Goal: Task Accomplishment & Management: Manage account settings

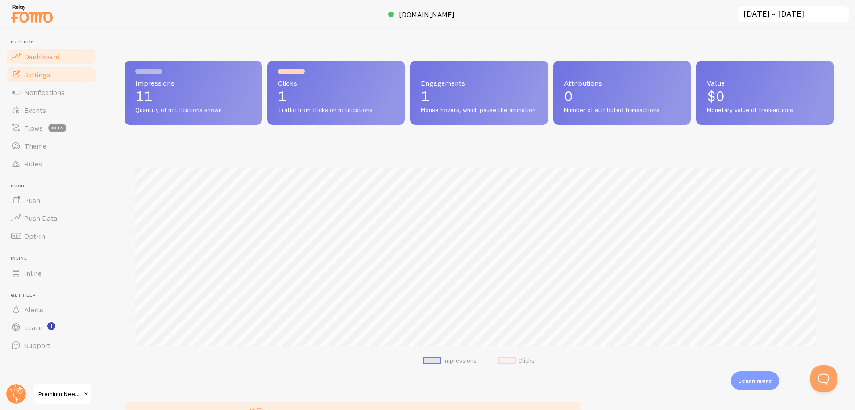
click at [39, 70] on span "Settings" at bounding box center [37, 74] width 26 height 9
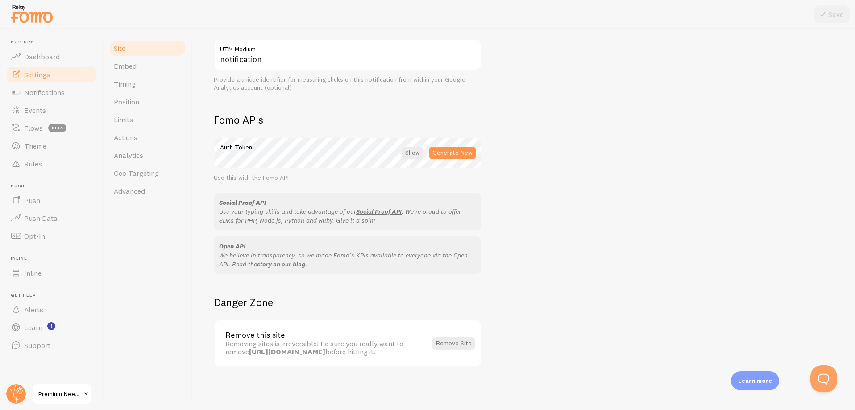
scroll to position [143, 0]
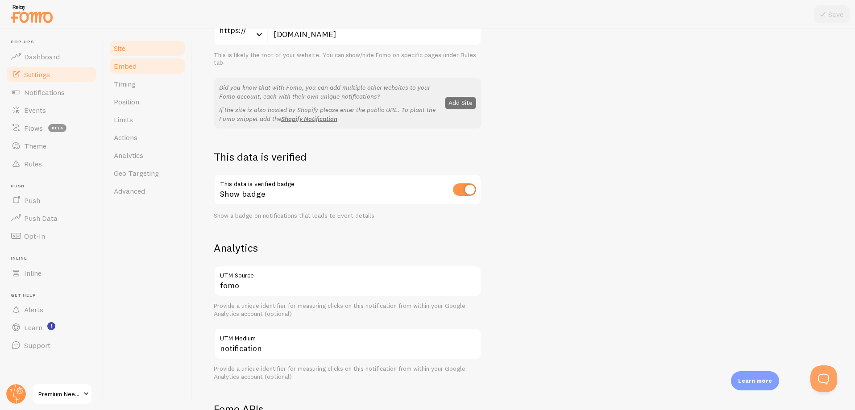
click at [139, 65] on link "Embed" at bounding box center [147, 66] width 78 height 18
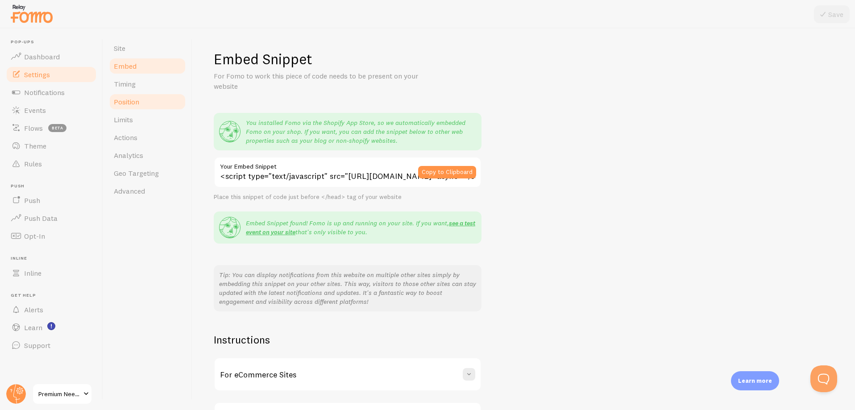
click at [125, 100] on span "Position" at bounding box center [126, 101] width 25 height 9
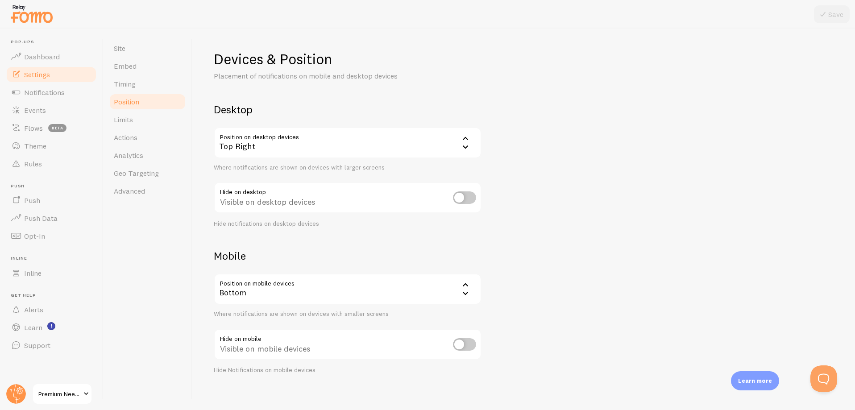
click at [303, 144] on div "Top Right" at bounding box center [348, 142] width 268 height 31
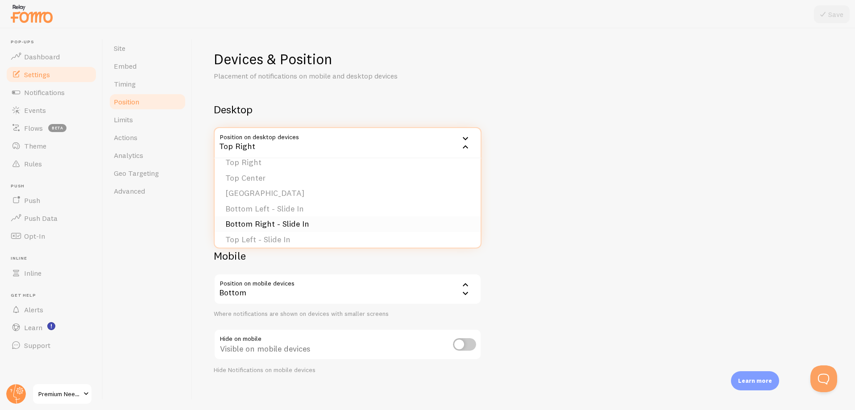
scroll to position [75, 0]
click at [256, 200] on li "Bottom Right - Slide In" at bounding box center [348, 204] width 266 height 16
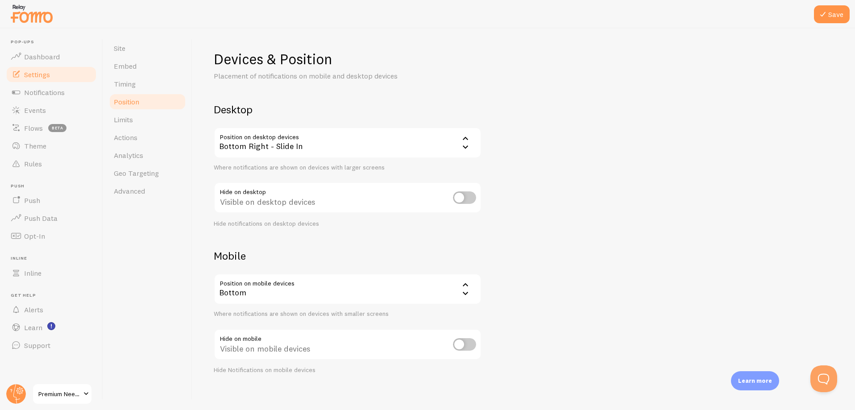
click at [283, 292] on div "Bottom" at bounding box center [348, 289] width 268 height 31
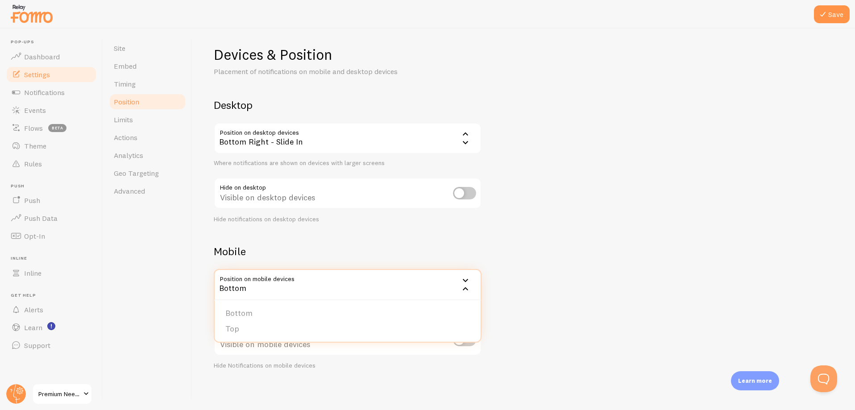
scroll to position [7, 0]
click at [237, 309] on li "Bottom" at bounding box center [348, 311] width 266 height 16
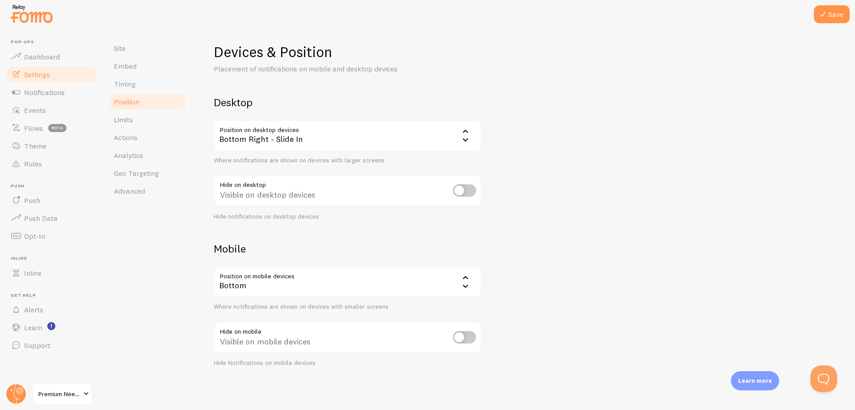
click at [270, 246] on h2 "Mobile" at bounding box center [348, 249] width 268 height 14
click at [824, 8] on button "Save" at bounding box center [832, 14] width 36 height 18
click at [130, 122] on span "Limits" at bounding box center [123, 119] width 19 height 9
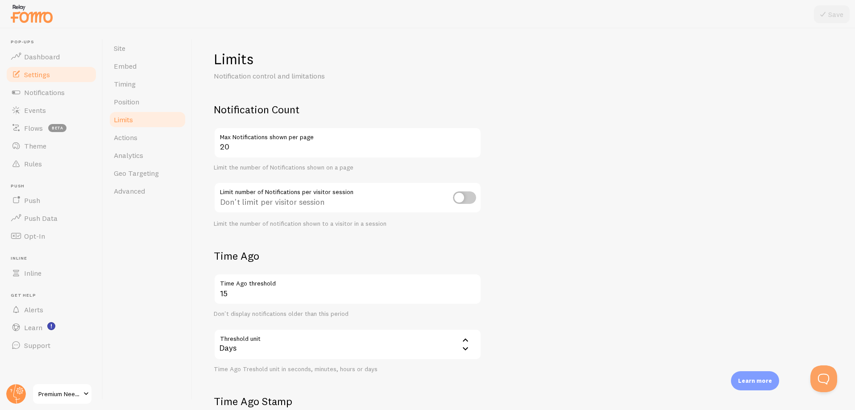
click at [470, 202] on input "checkbox" at bounding box center [464, 197] width 23 height 12
checkbox input "true"
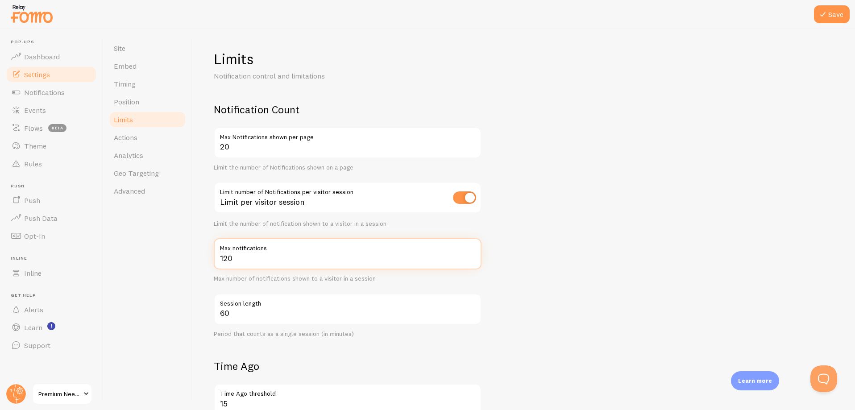
drag, startPoint x: 234, startPoint y: 258, endPoint x: 214, endPoint y: 259, distance: 20.6
click at [214, 259] on input "120" at bounding box center [348, 253] width 268 height 31
type input "20"
click at [289, 294] on label "Session length" at bounding box center [348, 301] width 268 height 15
click at [289, 294] on input "60" at bounding box center [348, 309] width 268 height 31
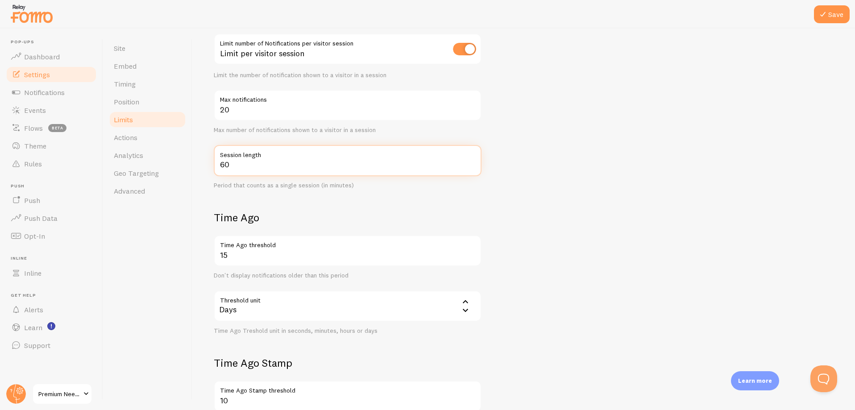
scroll to position [279, 0]
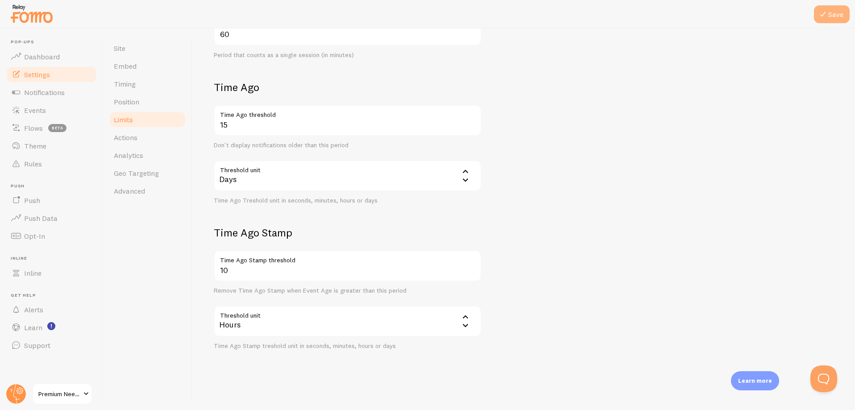
click at [827, 12] on icon at bounding box center [823, 14] width 11 height 11
